Goal: Task Accomplishment & Management: Use online tool/utility

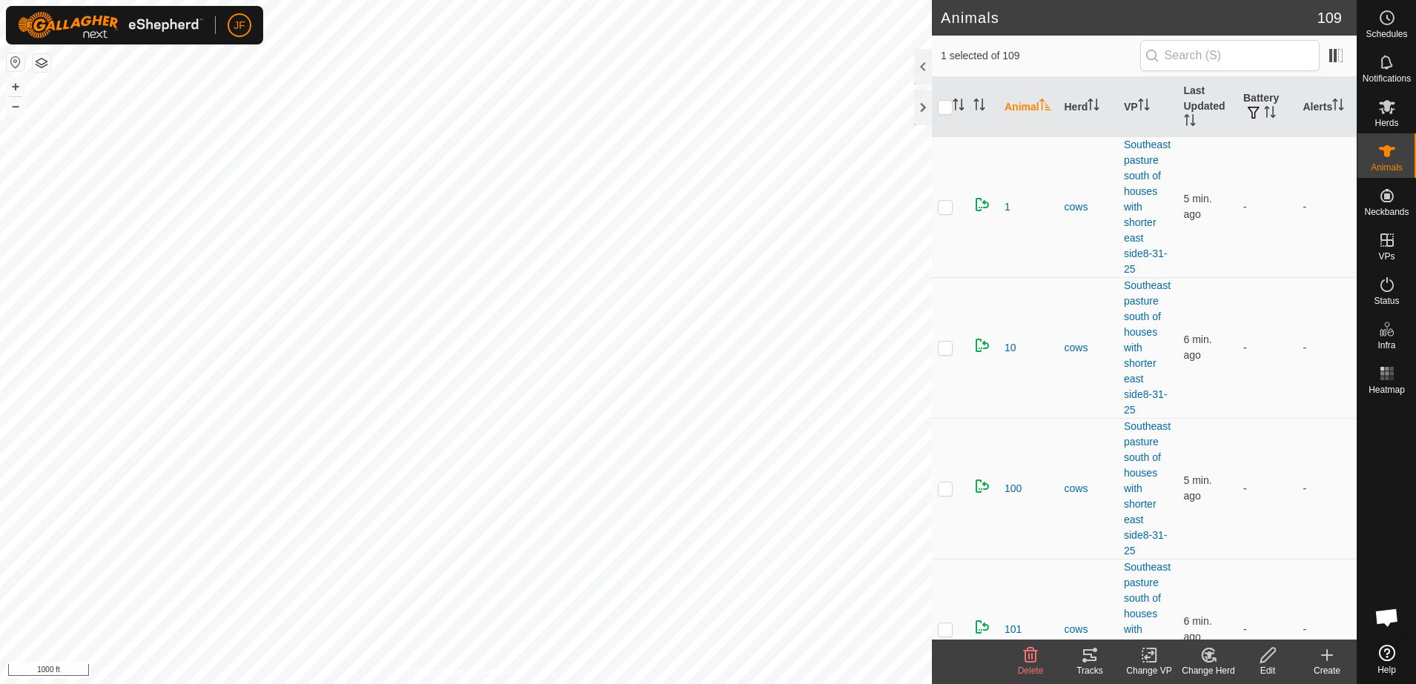
click at [1086, 657] on icon at bounding box center [1090, 655] width 18 height 18
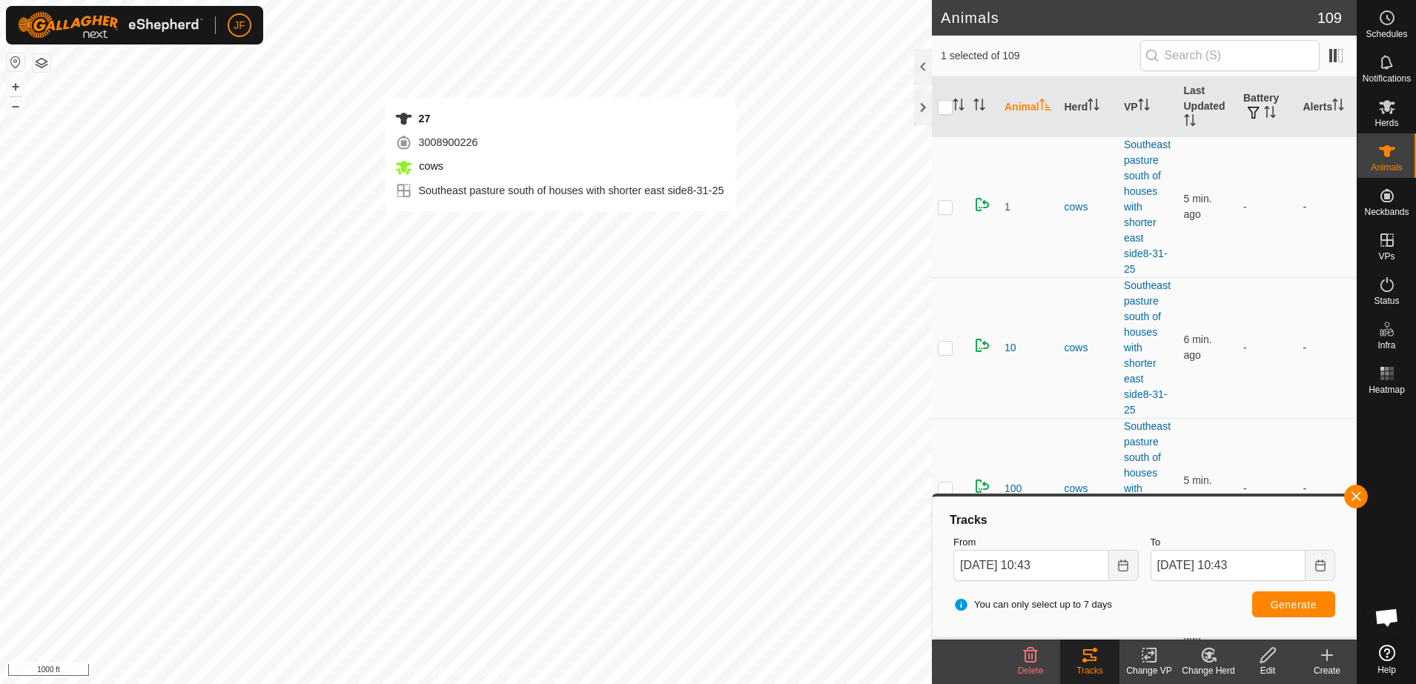
checkbox input "false"
click at [1350, 501] on button "button" at bounding box center [1356, 497] width 24 height 24
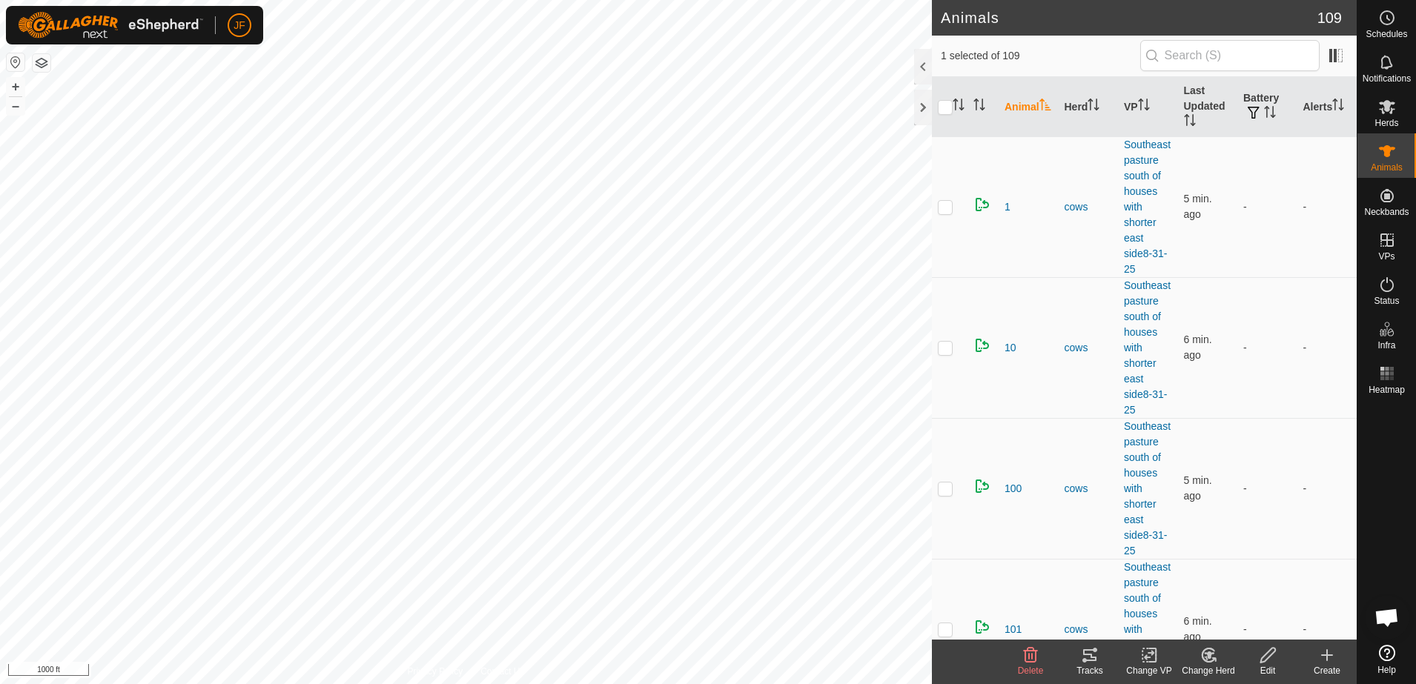
click at [1094, 656] on icon at bounding box center [1090, 655] width 18 height 18
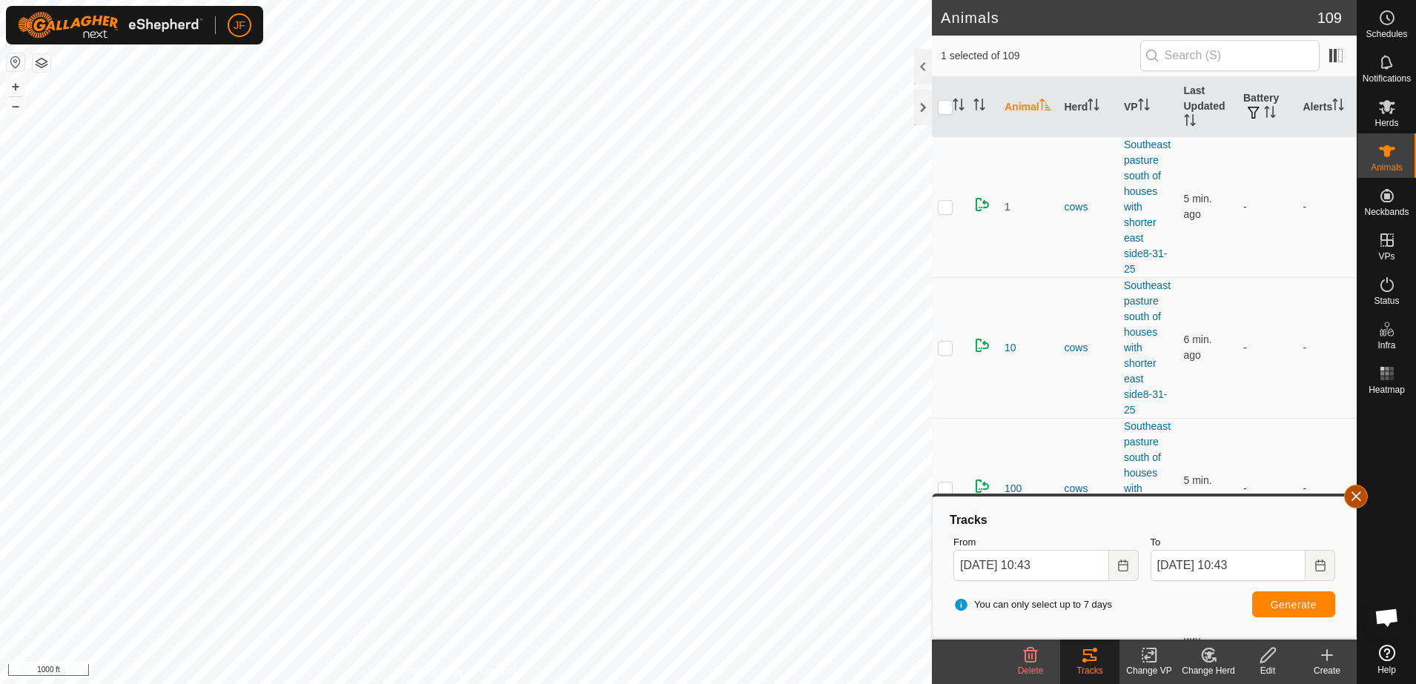
click at [1356, 494] on button "button" at bounding box center [1356, 497] width 24 height 24
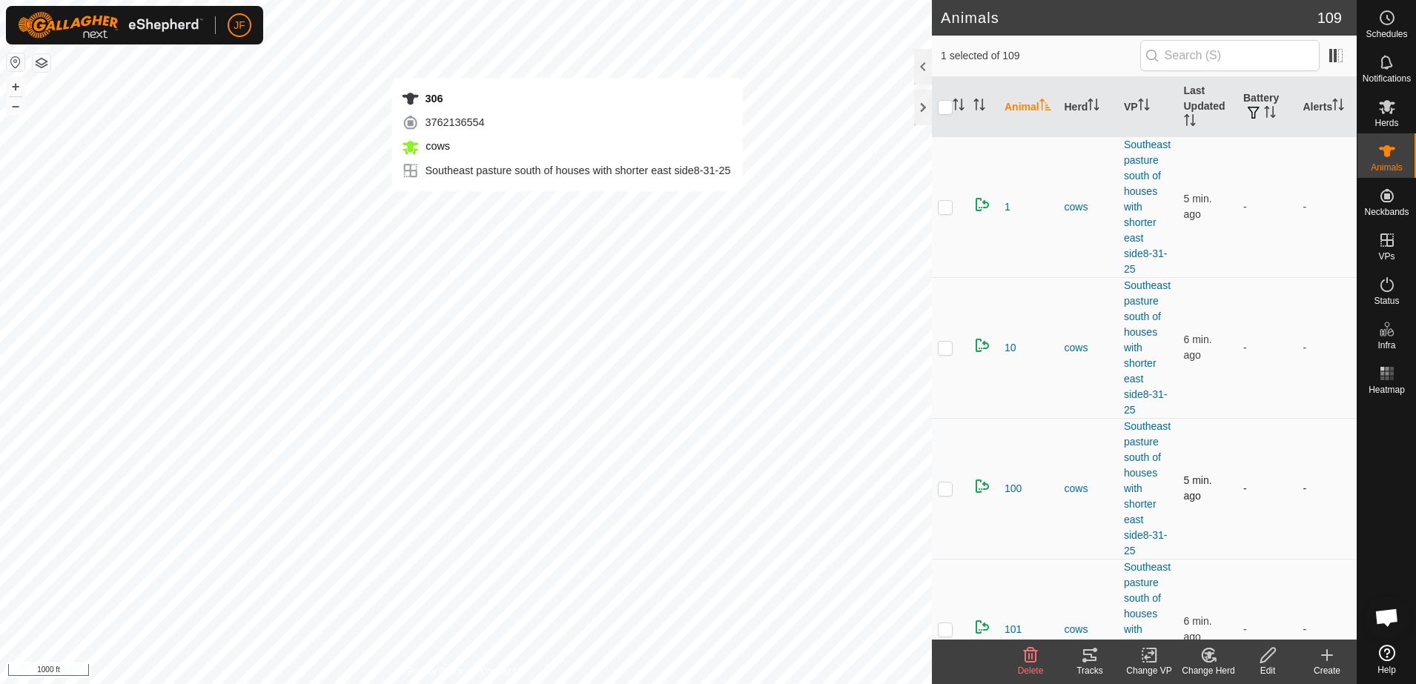
checkbox input "false"
checkbox input "true"
click at [1096, 669] on div "Tracks" at bounding box center [1089, 670] width 59 height 13
